Goal: Task Accomplishment & Management: Manage account settings

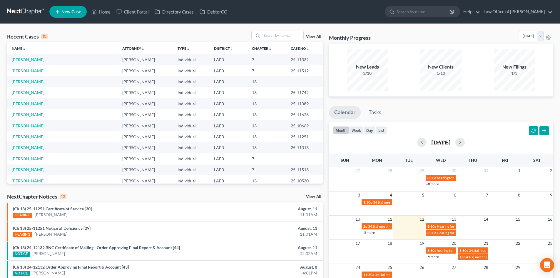
click at [25, 124] on link "[PERSON_NAME]" at bounding box center [28, 125] width 33 height 5
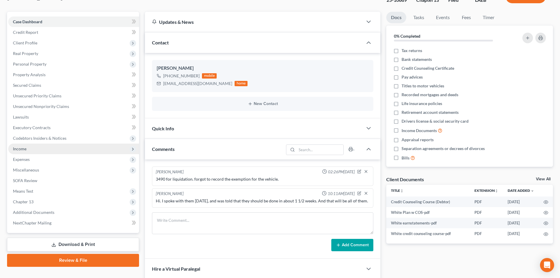
scroll to position [59, 0]
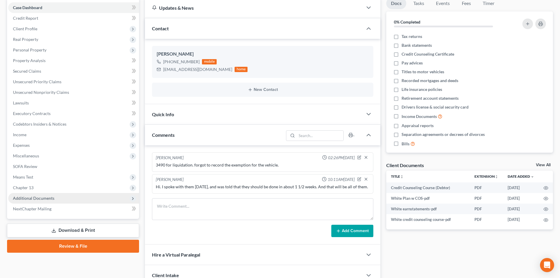
click at [47, 202] on span "Additional Documents" at bounding box center [73, 198] width 131 height 11
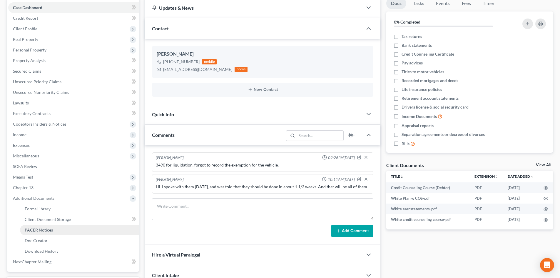
click at [49, 233] on link "PACER Notices" at bounding box center [79, 230] width 119 height 11
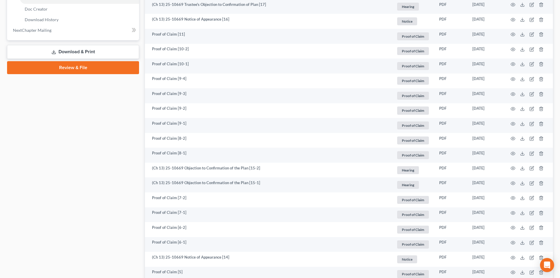
scroll to position [183, 0]
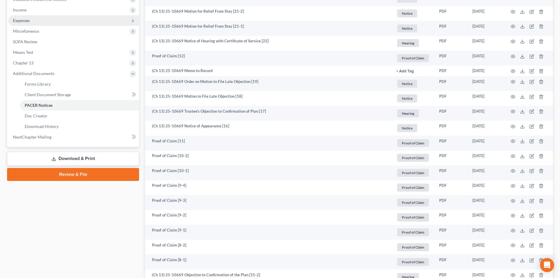
click at [28, 22] on span "Expenses" at bounding box center [21, 20] width 17 height 5
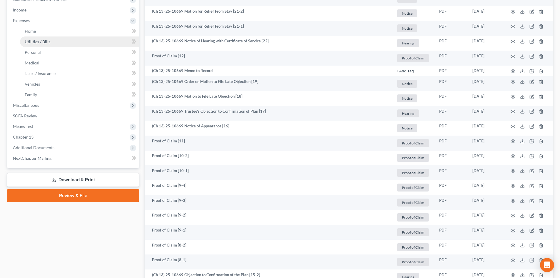
click at [30, 36] on link "Utilities / Bills" at bounding box center [79, 41] width 119 height 11
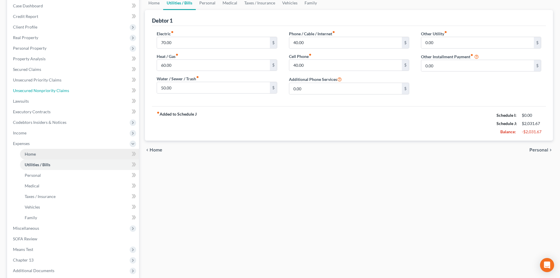
click at [31, 32] on ul "Case Dashboard Payments Invoices Payments Payments Credit Report Client Profile" at bounding box center [73, 144] width 131 height 286
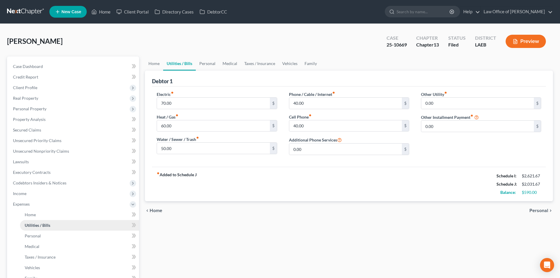
click at [24, 221] on link "Utilities / Bills" at bounding box center [79, 225] width 119 height 11
click at [26, 216] on span "Home" at bounding box center [30, 214] width 11 height 5
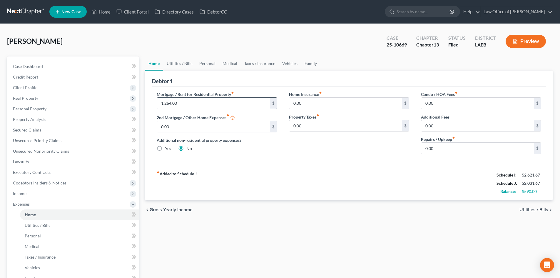
click at [193, 97] on div "1,264.00 $" at bounding box center [217, 103] width 120 height 12
click at [193, 104] on input "1,264.00" at bounding box center [213, 103] width 113 height 11
type input "1,002"
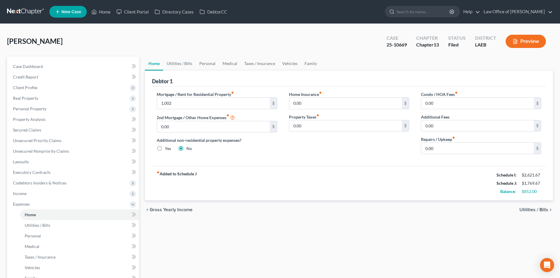
click at [314, 160] on div "Mortgage / Rent for Residential Property fiber_manual_record 1,002 $ 2nd Mortga…" at bounding box center [349, 125] width 394 height 79
click at [185, 65] on link "Utilities / Bills" at bounding box center [179, 63] width 33 height 14
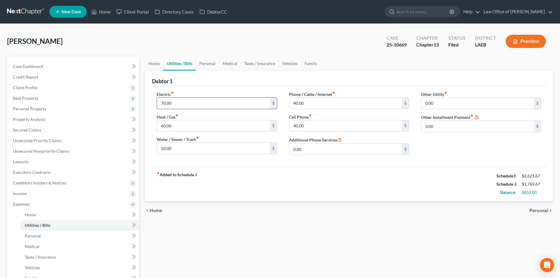
click at [186, 103] on input "70.00" at bounding box center [213, 103] width 113 height 11
type input "150"
click at [309, 186] on div "fiber_manual_record Added to Schedule J Schedule I: $2,621.67 Schedule J: $1,84…" at bounding box center [349, 184] width 394 height 34
click at [178, 127] on input "60.00" at bounding box center [213, 125] width 113 height 11
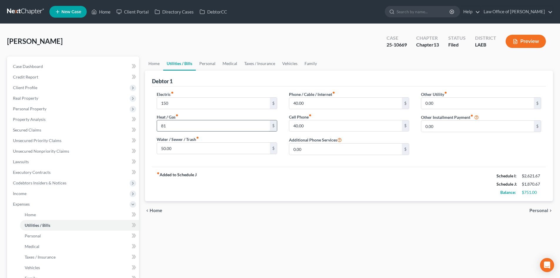
type input "81"
click at [300, 170] on div "fiber_manual_record Added to Schedule J Schedule I: $2,621.67 Schedule J: $1,87…" at bounding box center [349, 184] width 394 height 34
click at [359, 225] on div "Home Utilities / Bills Personal Medical Taxes / Insurance Vehicles Family Debto…" at bounding box center [349, 220] width 414 height 329
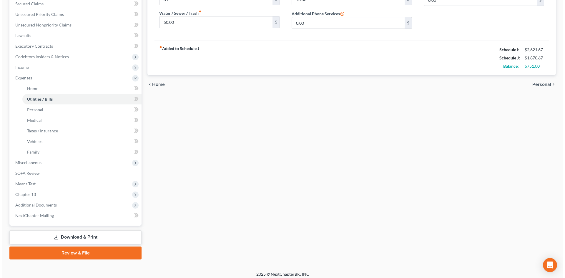
scroll to position [130, 0]
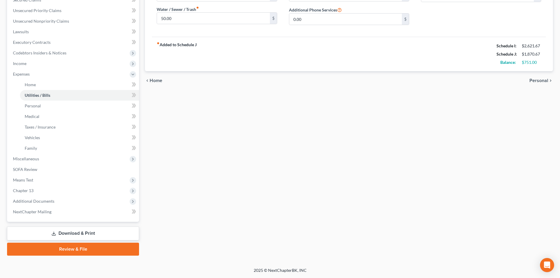
click at [66, 236] on link "Download & Print" at bounding box center [73, 233] width 132 height 14
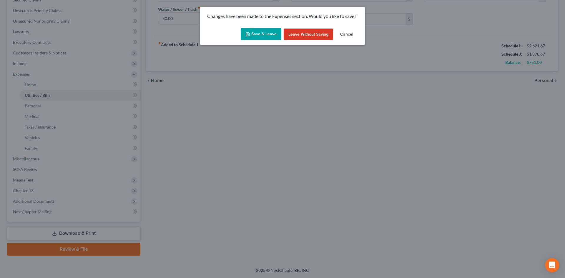
click at [256, 36] on button "Save & Leave" at bounding box center [261, 34] width 41 height 12
type input "150.00"
type input "81.00"
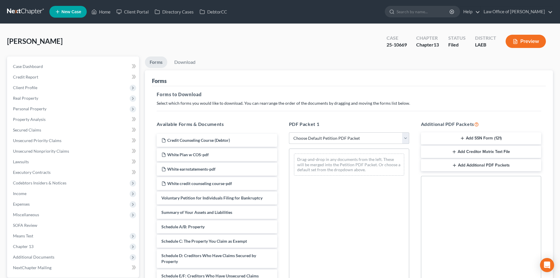
click at [326, 138] on select "Choose Default Petition PDF Packet Complete Bankruptcy Petition (all forms and …" at bounding box center [349, 138] width 120 height 12
select select "2"
click at [289, 132] on select "Choose Default Petition PDF Packet Complete Bankruptcy Petition (all forms and …" at bounding box center [349, 138] width 120 height 12
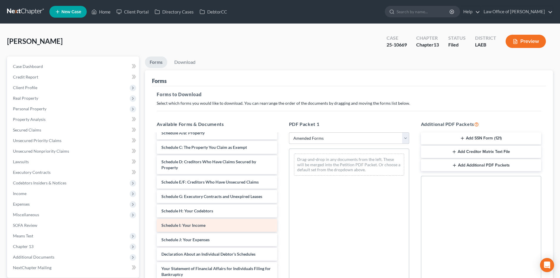
scroll to position [59, 0]
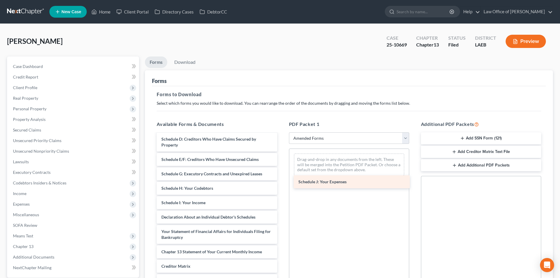
drag, startPoint x: 182, startPoint y: 215, endPoint x: 319, endPoint y: 180, distance: 141.5
click at [282, 180] on div "Schedule J: Your Expenses Voluntary Petition for Individuals Filing for Bankrup…" at bounding box center [217, 198] width 130 height 247
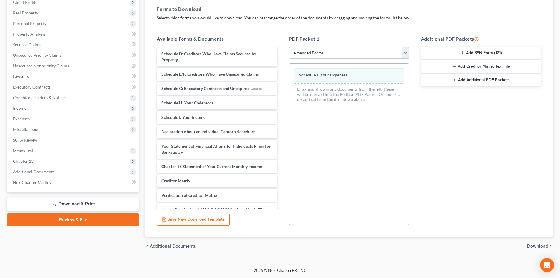
click at [550, 246] on icon "chevron_right" at bounding box center [550, 246] width 5 height 5
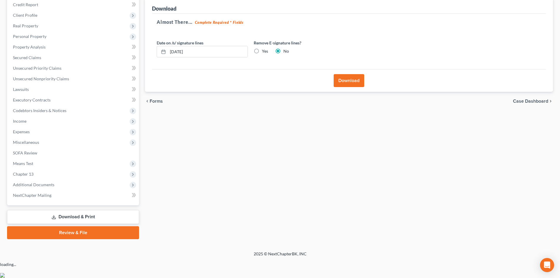
scroll to position [56, 0]
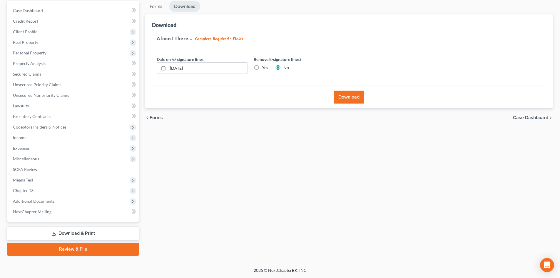
click at [354, 98] on button "Download" at bounding box center [349, 97] width 31 height 13
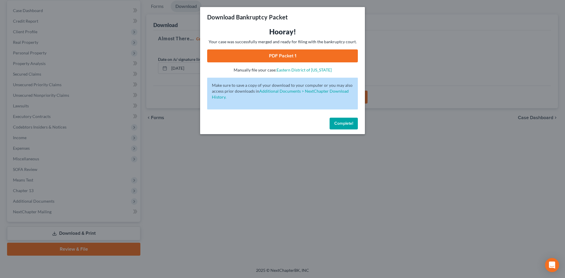
click at [263, 54] on link "PDF Packet 1" at bounding box center [282, 55] width 151 height 13
click at [343, 122] on span "Complete!" at bounding box center [343, 123] width 19 height 5
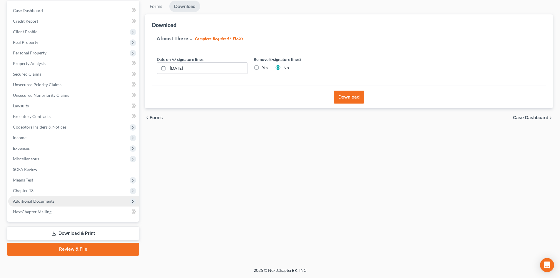
click at [26, 199] on span "Additional Documents" at bounding box center [33, 200] width 41 height 5
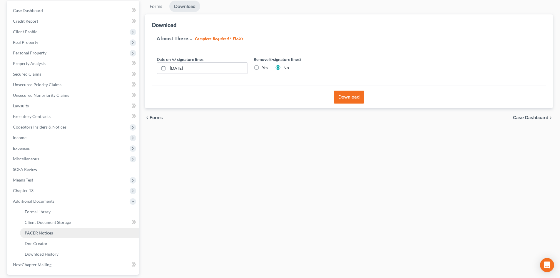
click at [42, 236] on link "PACER Notices" at bounding box center [79, 233] width 119 height 11
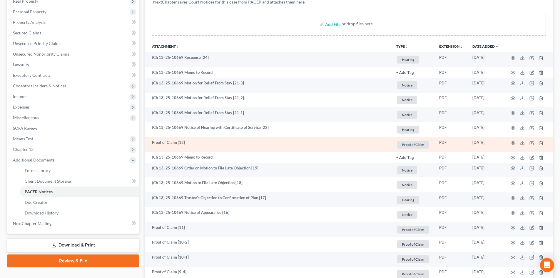
scroll to position [118, 0]
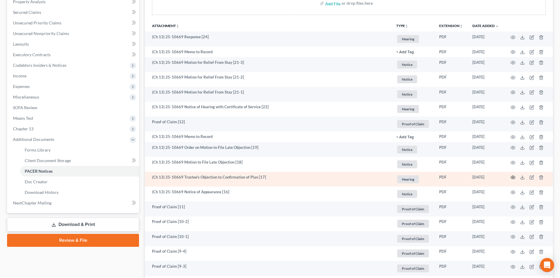
click at [512, 179] on icon "button" at bounding box center [513, 177] width 5 height 5
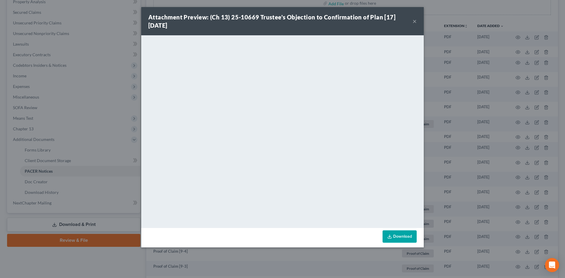
click at [414, 21] on button "×" at bounding box center [414, 21] width 4 height 7
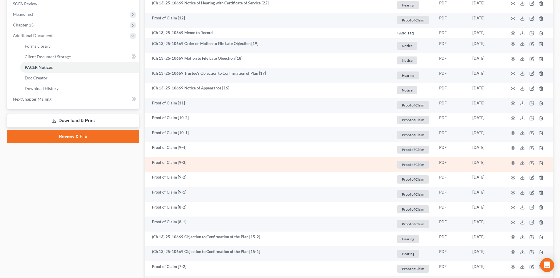
scroll to position [235, 0]
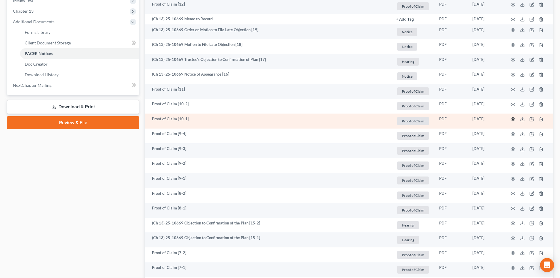
click at [512, 120] on icon "button" at bounding box center [513, 119] width 5 height 5
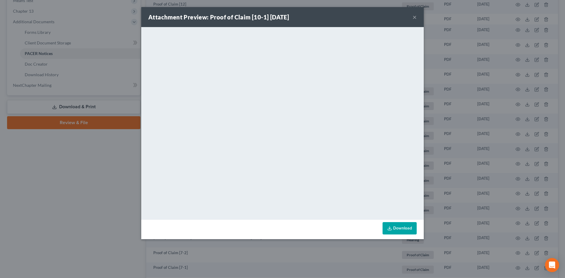
click at [413, 18] on button "×" at bounding box center [414, 17] width 4 height 7
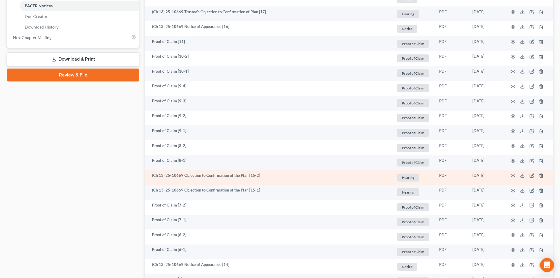
scroll to position [294, 0]
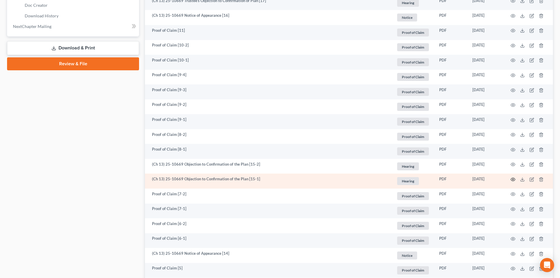
click at [511, 177] on icon "button" at bounding box center [513, 179] width 5 height 5
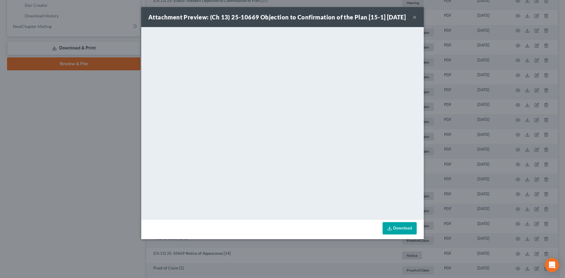
click at [415, 21] on button "×" at bounding box center [414, 17] width 4 height 7
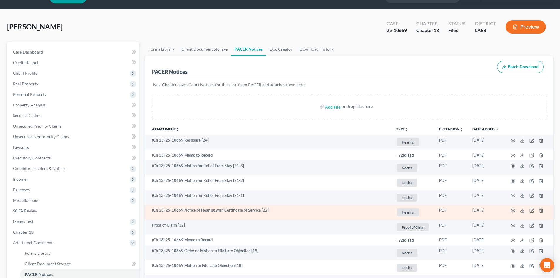
scroll to position [0, 0]
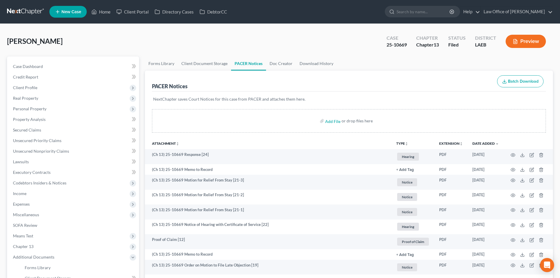
click at [25, 11] on link at bounding box center [26, 11] width 38 height 11
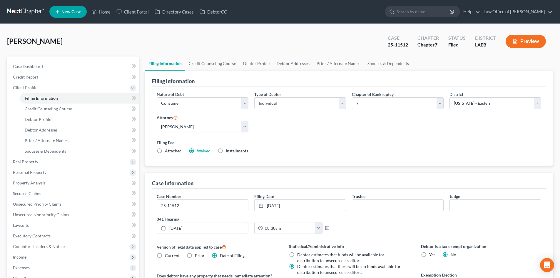
select select "1"
select select "0"
select select "34"
select select "0"
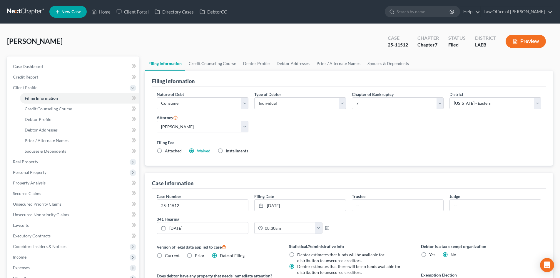
select select "19"
click at [14, 13] on link at bounding box center [26, 11] width 38 height 11
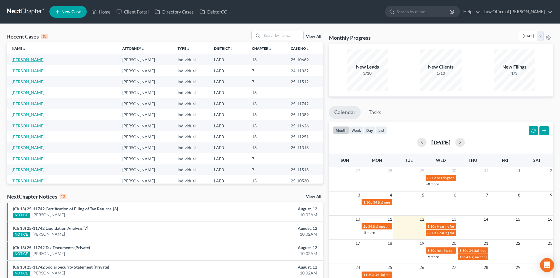
click at [20, 60] on link "[PERSON_NAME]" at bounding box center [28, 59] width 33 height 5
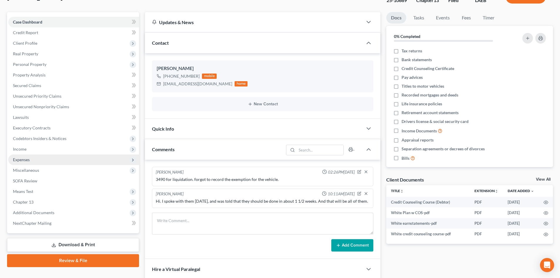
scroll to position [59, 0]
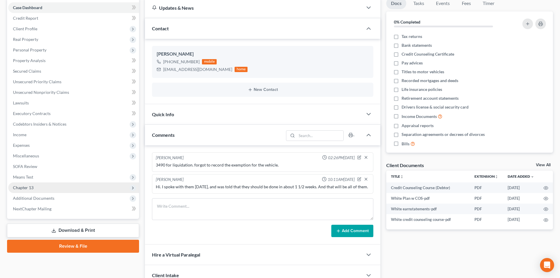
click at [18, 188] on span "Chapter 13" at bounding box center [23, 187] width 21 height 5
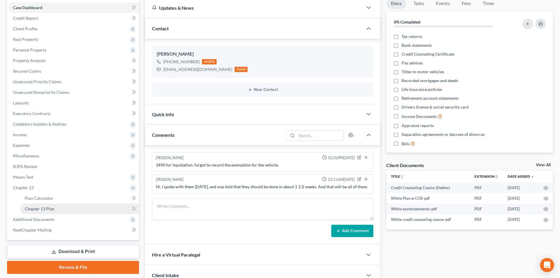
click at [36, 208] on span "Chapter 13 Plan" at bounding box center [40, 208] width 30 height 5
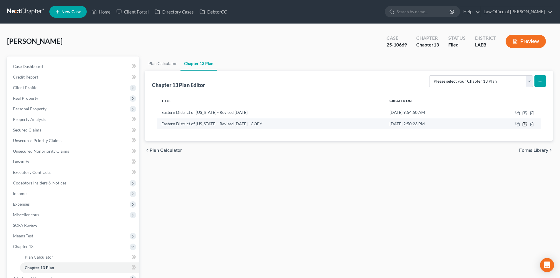
click at [524, 126] on icon "button" at bounding box center [524, 124] width 5 height 5
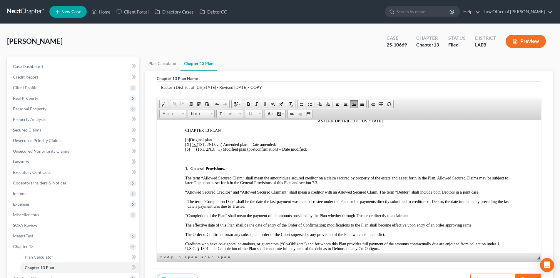
scroll to position [59, 0]
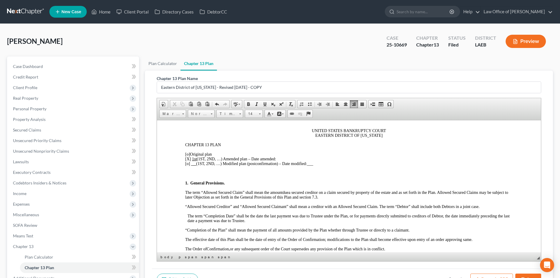
click at [292, 156] on p "[o] Original plan [X] 1st (1ST, 2ND, …) Amended plan – Date amended: [o] (1ST, …" at bounding box center [349, 159] width 328 height 14
click at [293, 160] on p "[o] Original plan [X] 1st (1ST, 2ND, …) Amended plan – Date amended: [o] (1ST, …" at bounding box center [349, 159] width 328 height 14
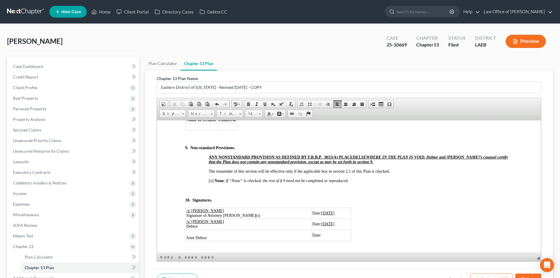
scroll to position [1918, 0]
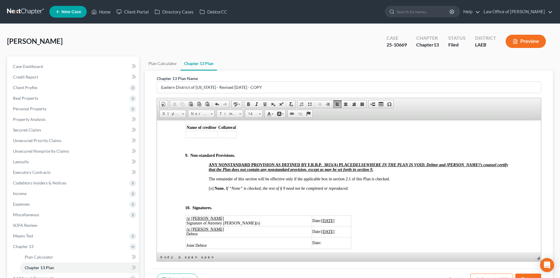
click at [396, 181] on p "The remainder of this section will be effective only if the applicable box in s…" at bounding box center [361, 178] width 304 height 5
click at [211, 190] on span "[o]" at bounding box center [211, 188] width 5 height 4
click at [249, 201] on p at bounding box center [349, 197] width 328 height 5
click at [338, 201] on p at bounding box center [349, 197] width 328 height 5
click at [394, 181] on p "The remainder of this section will be effective only if the applicable box in s…" at bounding box center [361, 178] width 304 height 5
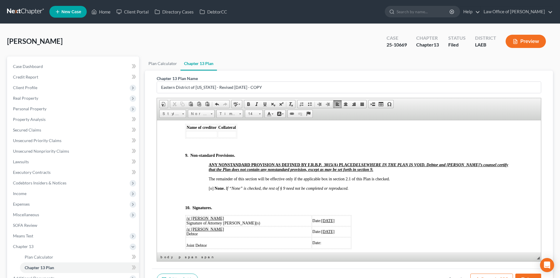
click at [360, 191] on p "[o] None. If “None” is checked, the rest of § 9 need not be completed or reprod…" at bounding box center [361, 188] width 304 height 5
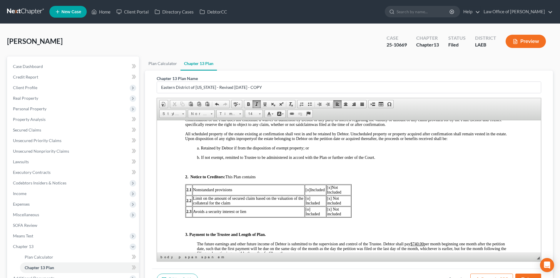
scroll to position [235, 0]
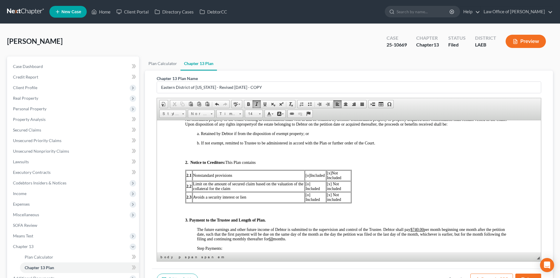
drag, startPoint x: 308, startPoint y: 176, endPoint x: 319, endPoint y: 191, distance: 18.9
click at [308, 176] on span "[o]" at bounding box center [307, 175] width 5 height 4
click at [330, 171] on span "[x]" at bounding box center [329, 173] width 5 height 4
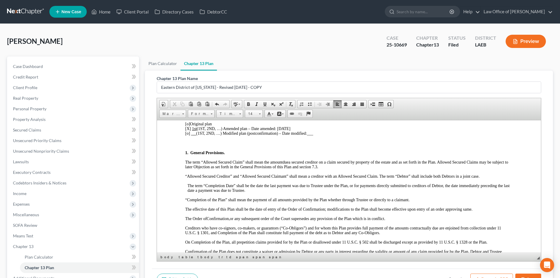
scroll to position [0, 0]
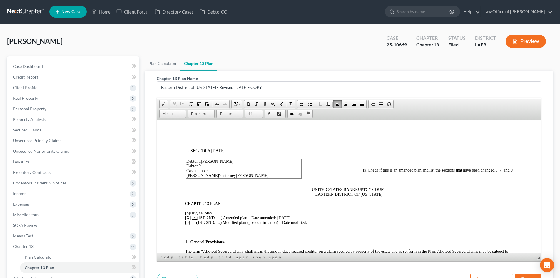
click at [488, 170] on span "and list the sections that have been changed. 3, 7, and 9" at bounding box center [468, 170] width 90 height 4
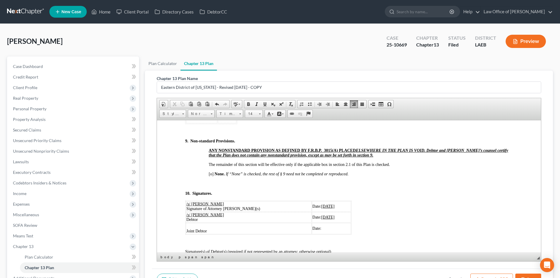
scroll to position [1918, 0]
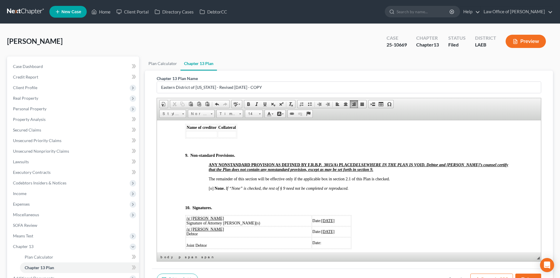
drag, startPoint x: 359, startPoint y: 199, endPoint x: 211, endPoint y: 194, distance: 147.7
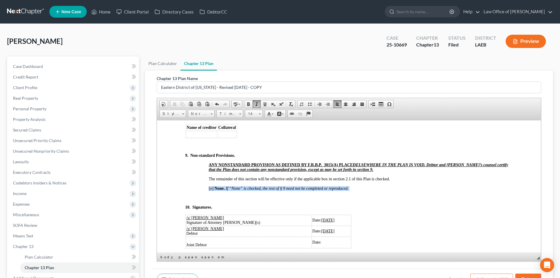
drag, startPoint x: 219, startPoint y: 208, endPoint x: 207, endPoint y: 196, distance: 17.0
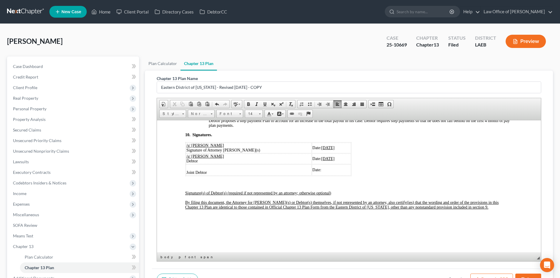
scroll to position [1971, 0]
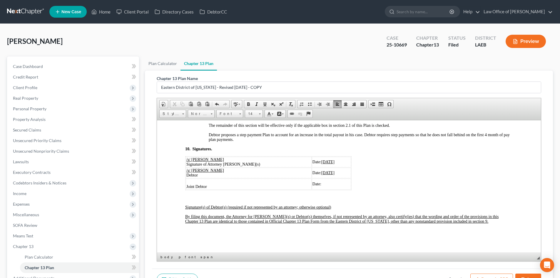
click at [321, 164] on u "[DATE]" at bounding box center [327, 161] width 13 height 4
click at [321, 175] on span "[DATE]" at bounding box center [327, 172] width 13 height 4
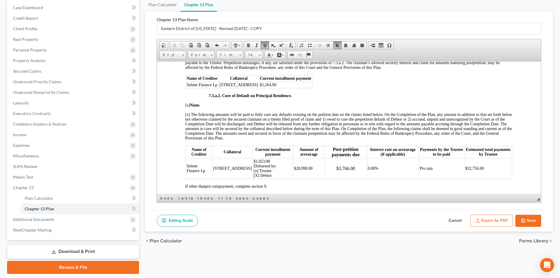
scroll to position [1266, 0]
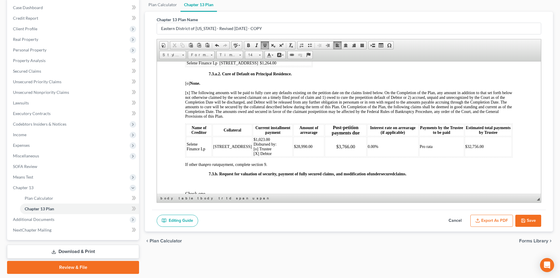
click at [531, 222] on button "Save" at bounding box center [528, 221] width 26 height 12
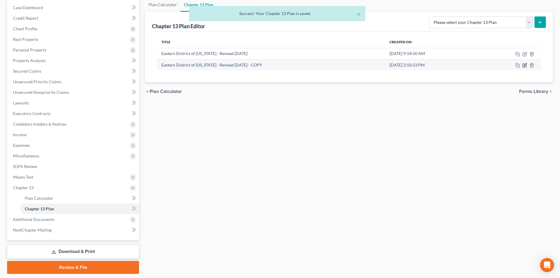
click at [525, 68] on icon "button" at bounding box center [524, 65] width 5 height 5
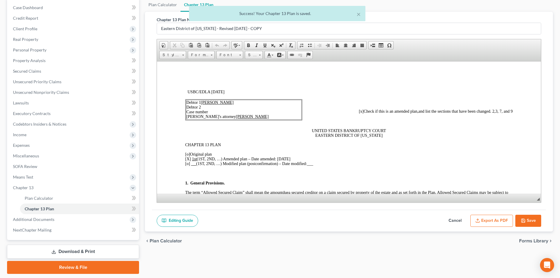
scroll to position [0, 0]
click at [486, 220] on button "Export as PDF" at bounding box center [491, 221] width 43 height 12
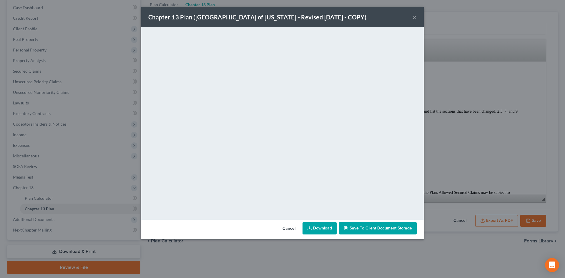
click at [319, 228] on link "Download" at bounding box center [319, 228] width 34 height 12
click at [413, 16] on button "×" at bounding box center [414, 17] width 4 height 7
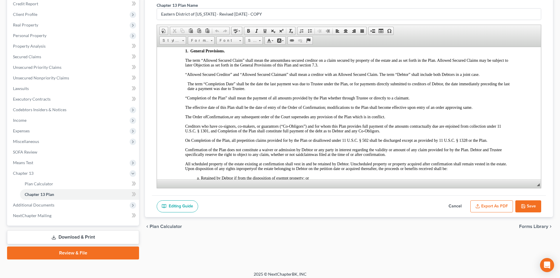
scroll to position [77, 0]
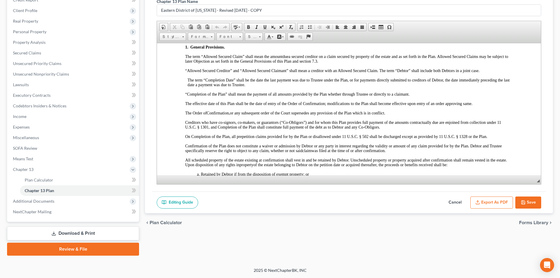
click at [532, 203] on button "Save" at bounding box center [528, 202] width 26 height 12
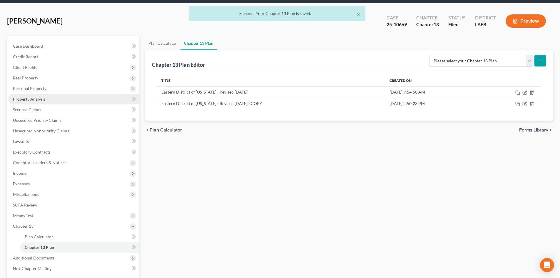
scroll to position [0, 0]
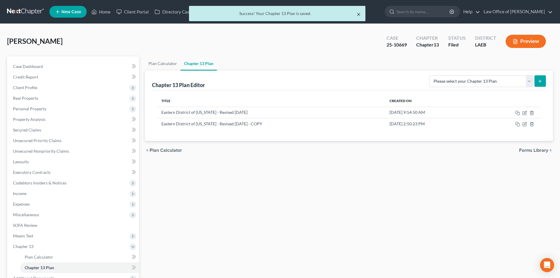
click at [359, 14] on button "×" at bounding box center [359, 14] width 4 height 7
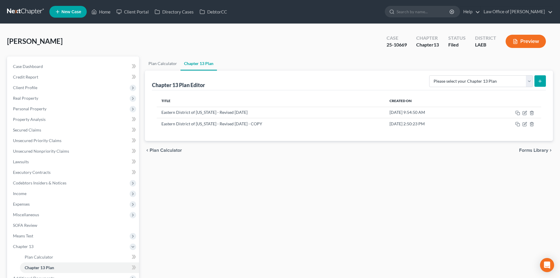
click at [23, 12] on link at bounding box center [26, 11] width 38 height 11
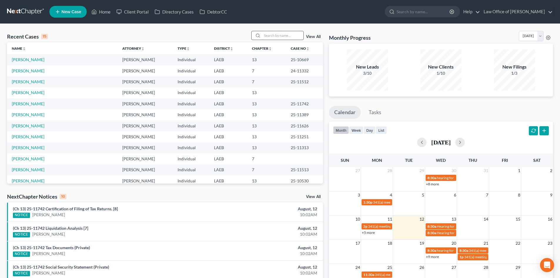
click at [280, 39] on input "search" at bounding box center [282, 35] width 41 height 9
type input "weatherspoon"
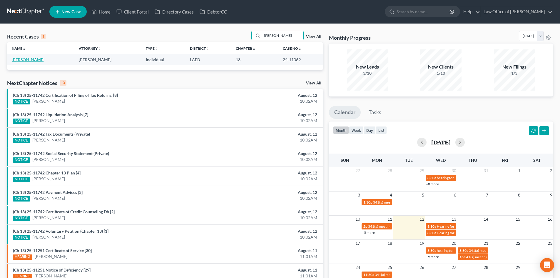
click at [20, 60] on link "Weatherspoon, Renata" at bounding box center [28, 59] width 33 height 5
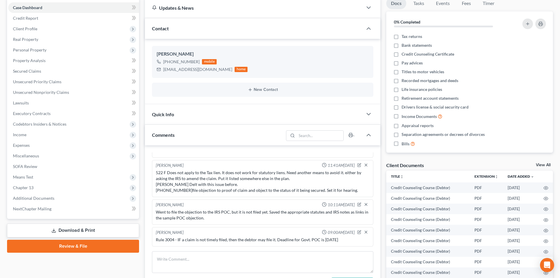
scroll to position [65, 0]
